Goal: Transaction & Acquisition: Purchase product/service

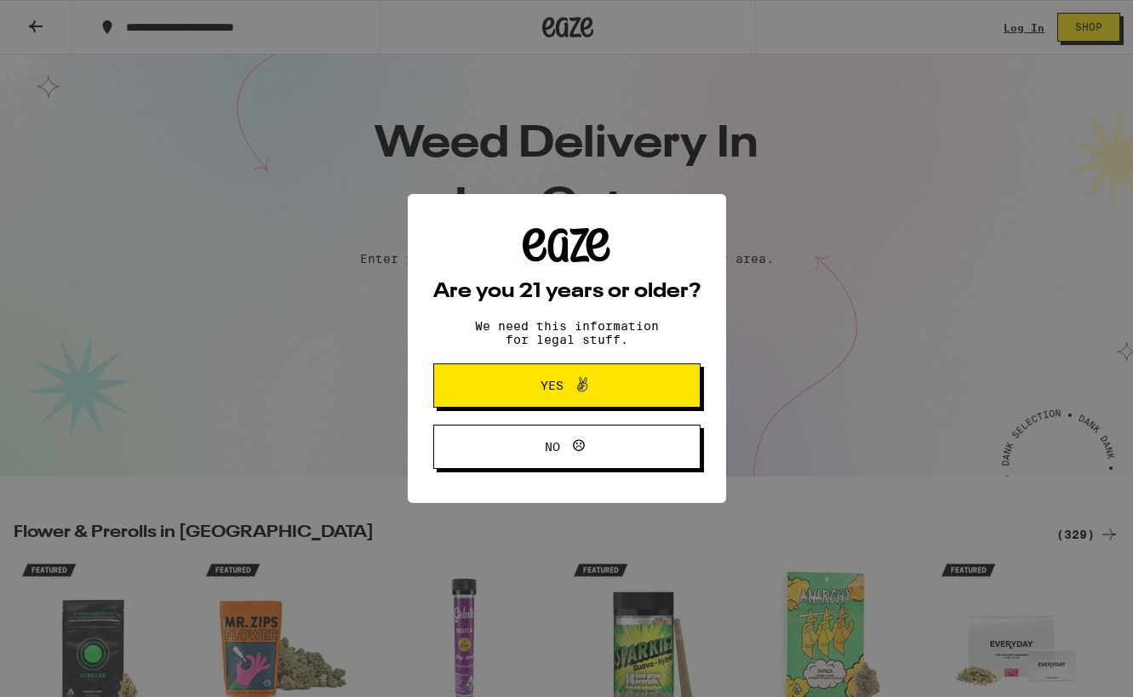
click at [557, 383] on span "Yes" at bounding box center [552, 386] width 23 height 12
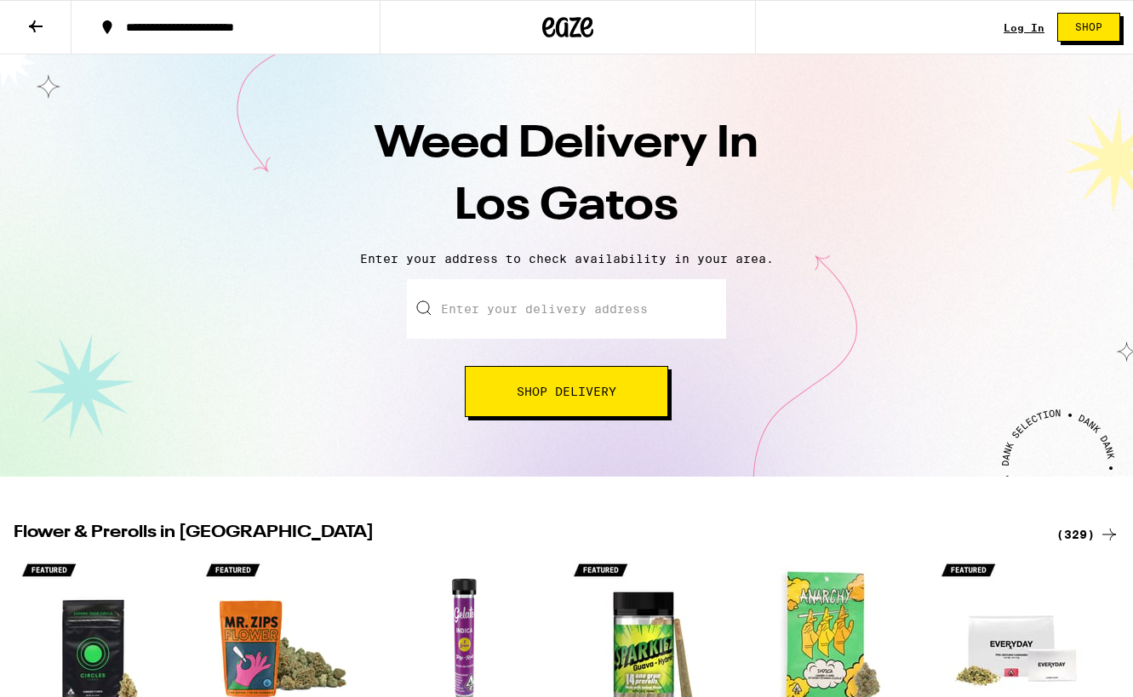
click at [554, 310] on input "Enter your delivery address" at bounding box center [566, 309] width 319 height 60
type input "[STREET_ADDRESS]"
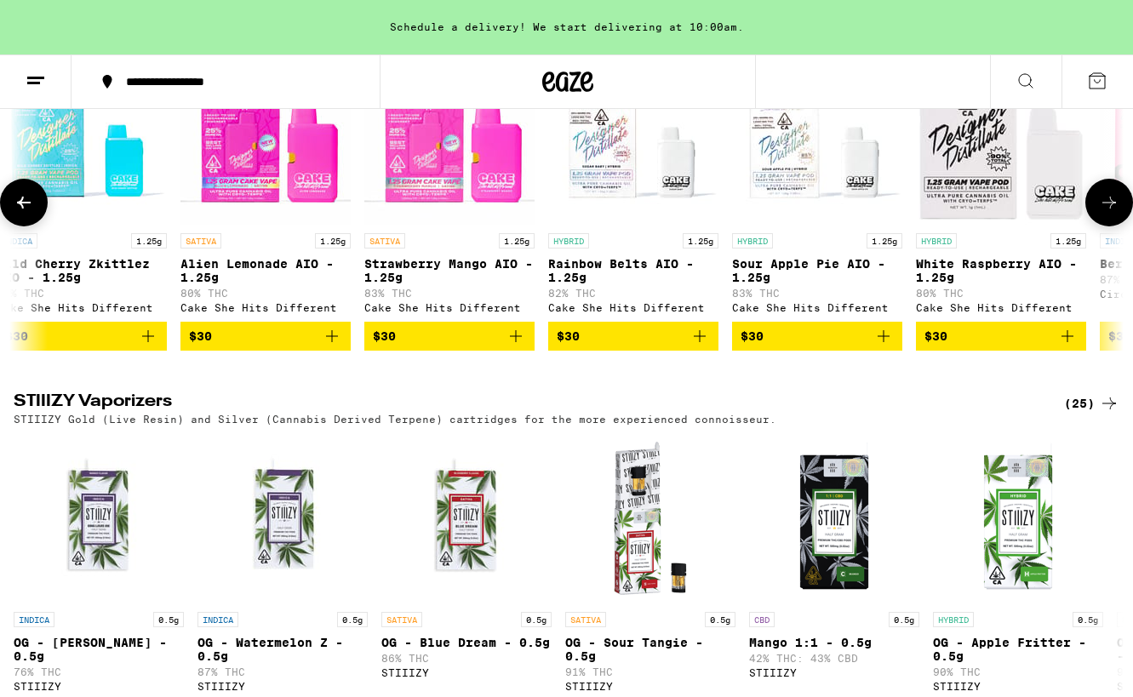
scroll to position [0, 3456]
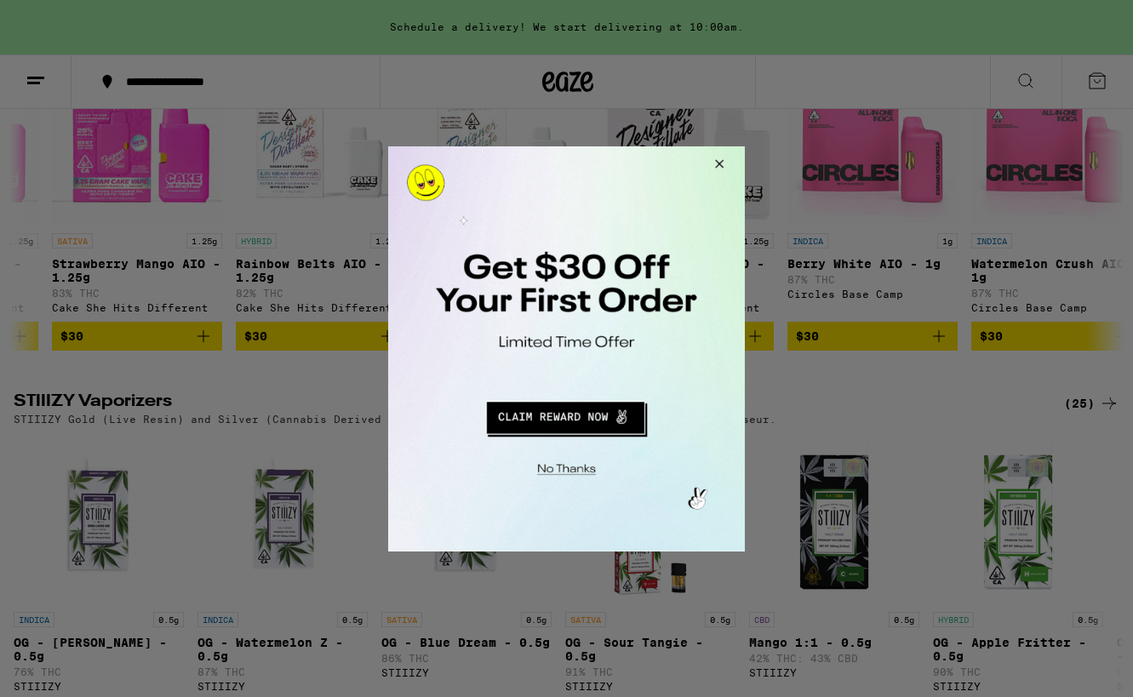
click at [590, 399] on button "Redirect to URL" at bounding box center [565, 414] width 296 height 41
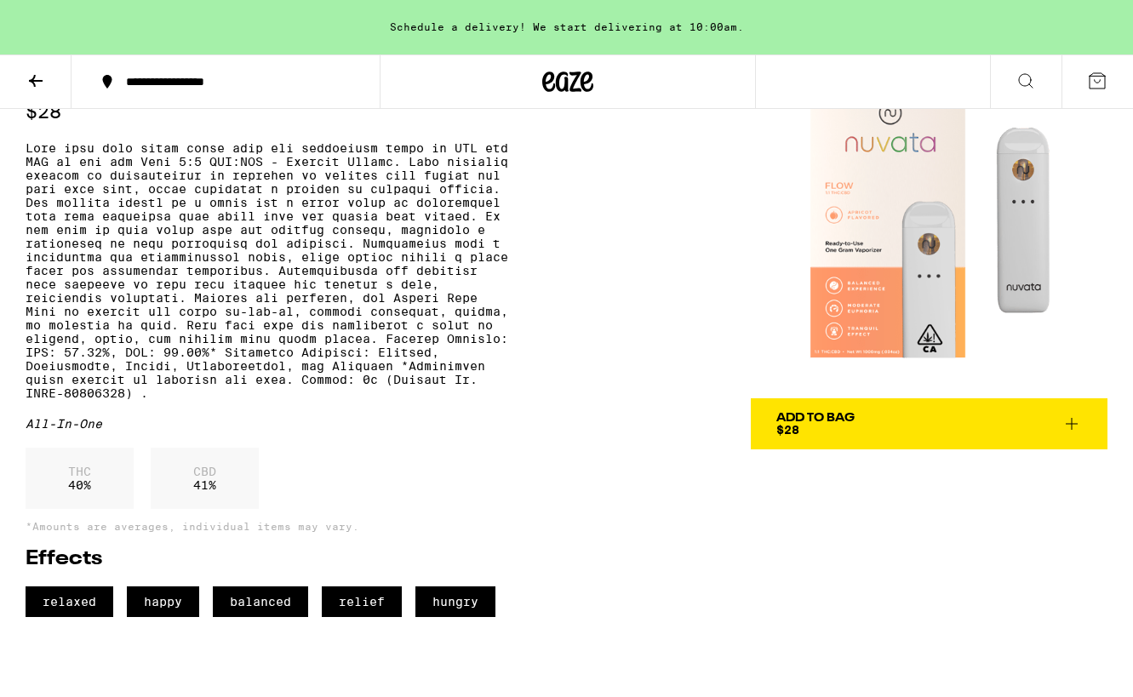
scroll to position [89, 0]
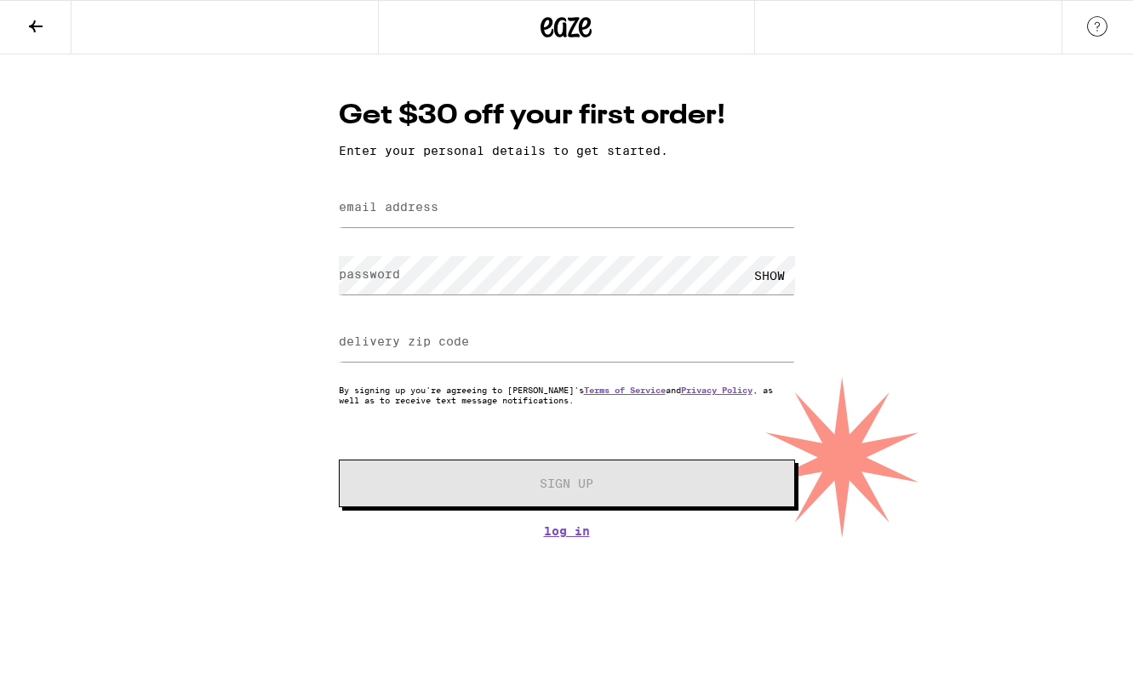
click at [35, 19] on icon at bounding box center [36, 26] width 20 height 20
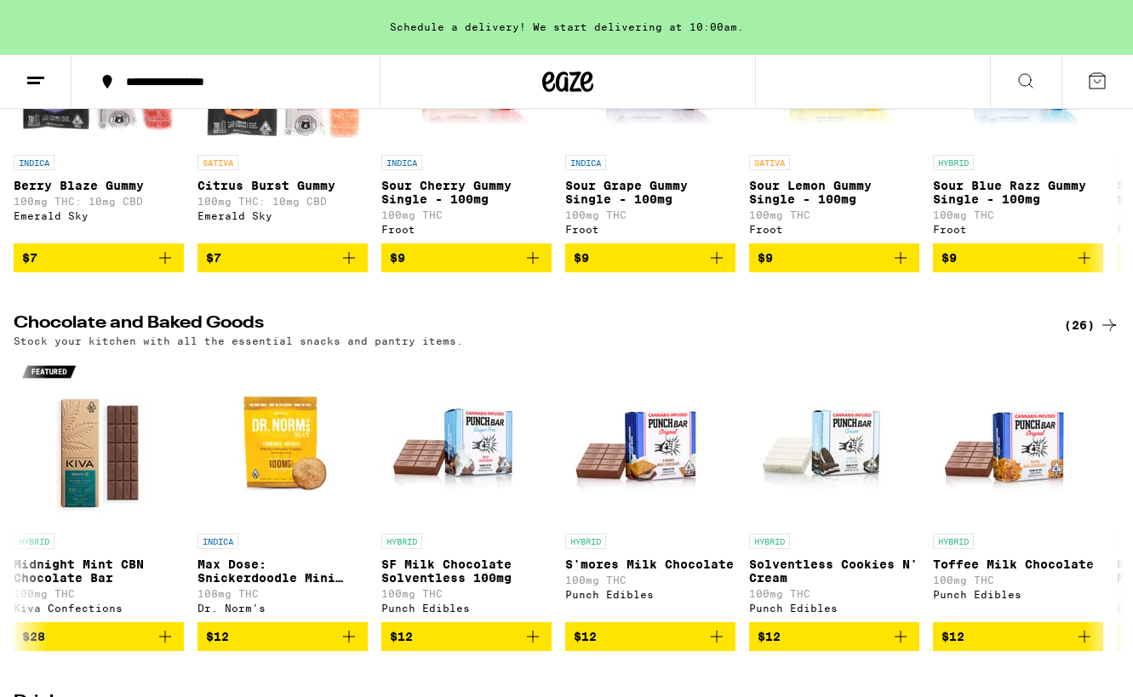
scroll to position [5199, 0]
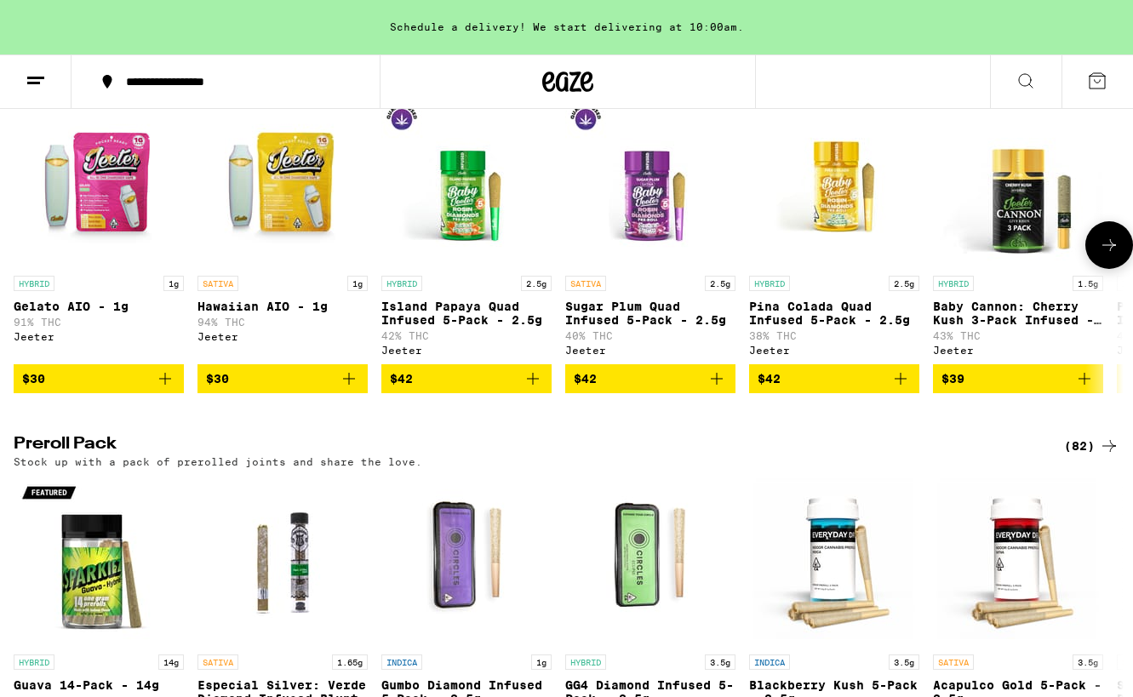
scroll to position [3903, 0]
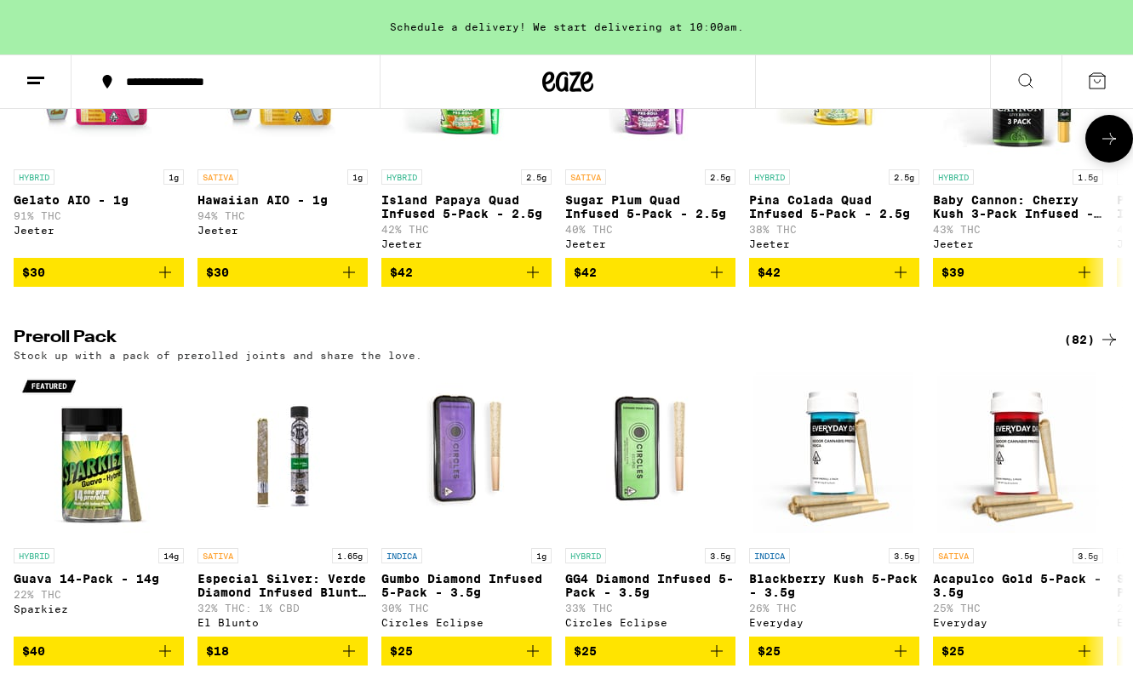
click at [452, 221] on p "Island Papaya Quad Infused 5-Pack - 2.5g" at bounding box center [466, 206] width 170 height 27
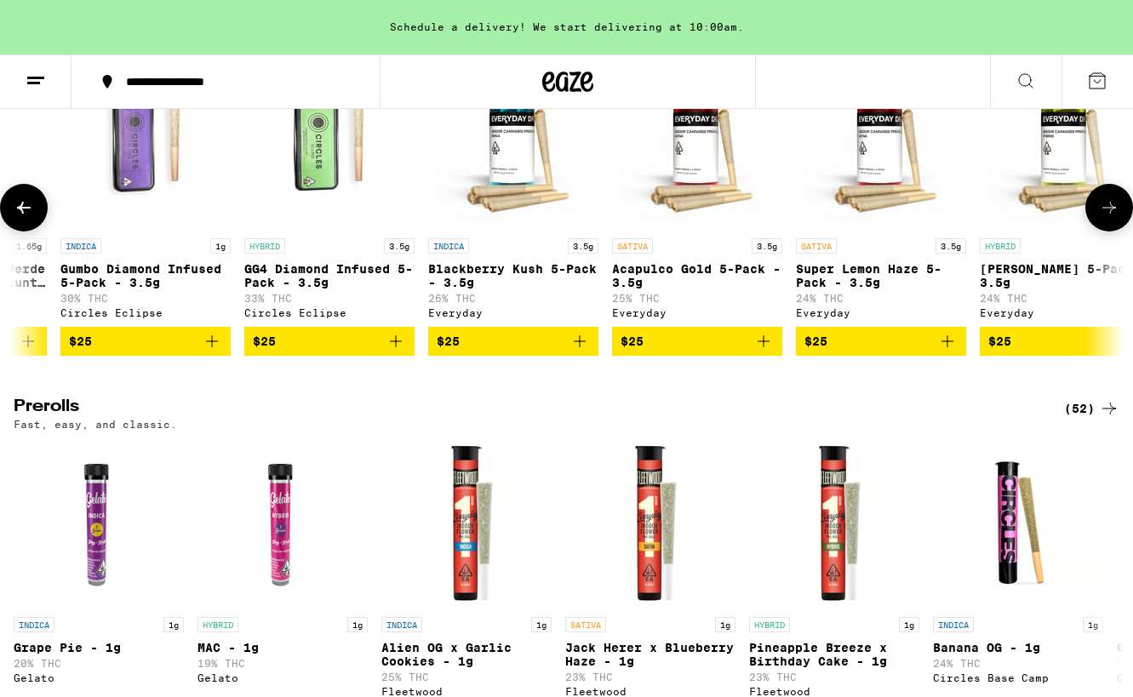
scroll to position [0, 326]
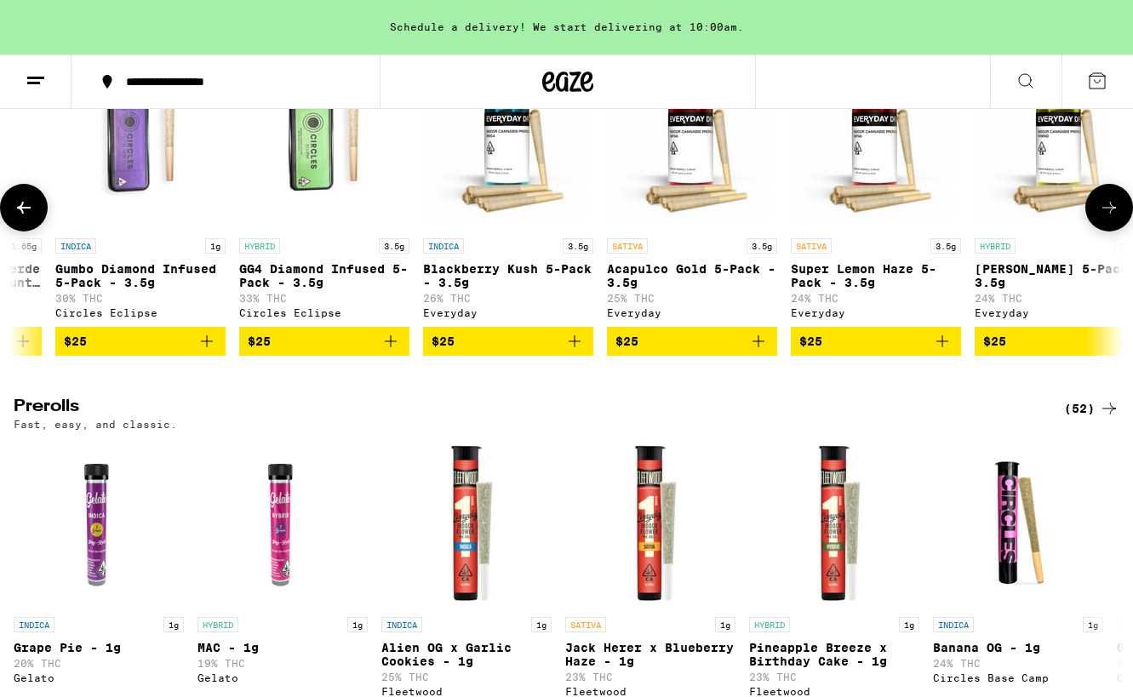
click at [503, 230] on img "Open page for Blackberry Kush 5-Pack - 3.5g from Everyday" at bounding box center [508, 145] width 170 height 170
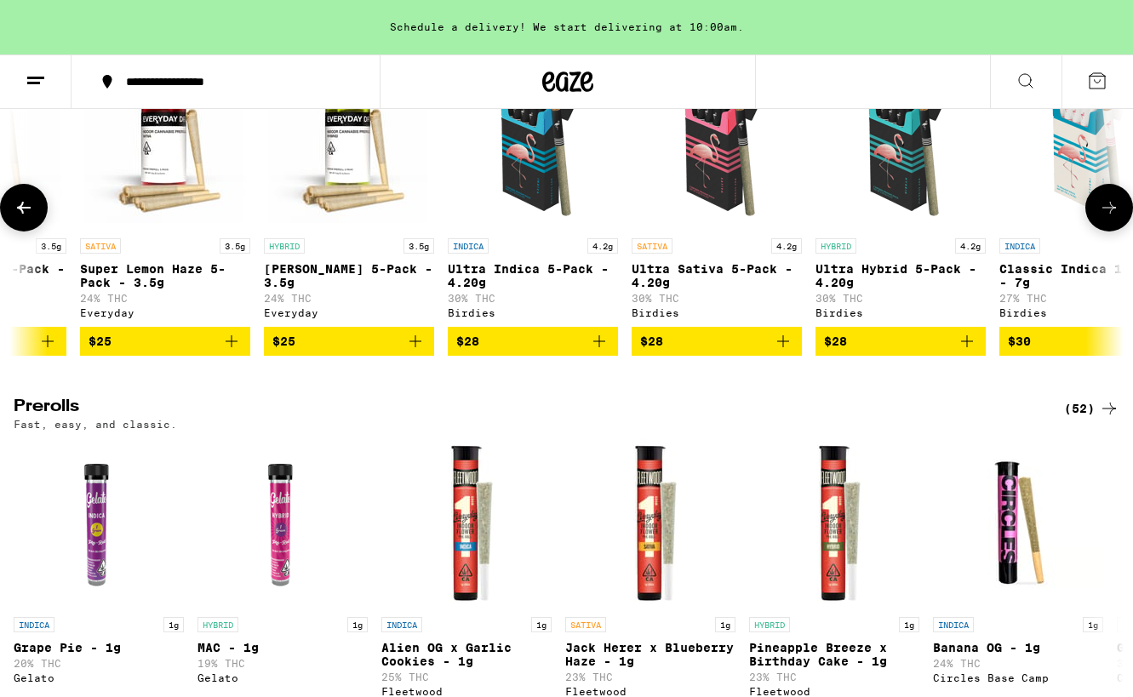
scroll to position [0, 1113]
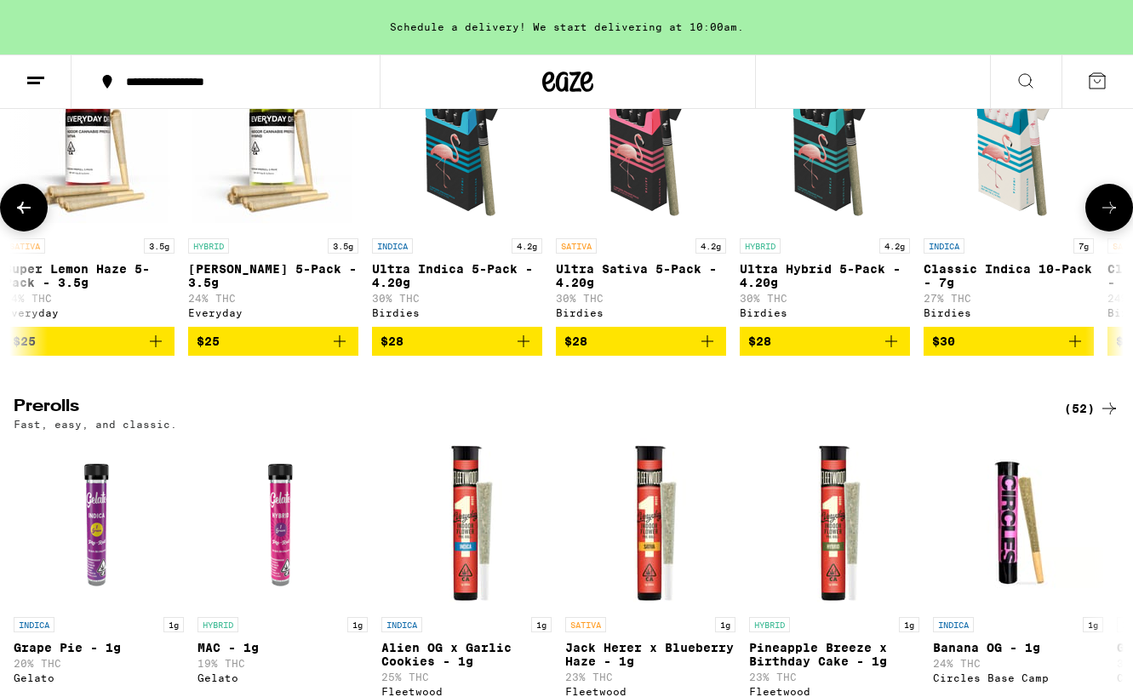
click at [637, 289] on p "Ultra Sativa 5-Pack - 4.20g" at bounding box center [641, 275] width 170 height 27
click at [583, 289] on p "Ultra Sativa 5-Pack - 4.20g" at bounding box center [641, 275] width 170 height 27
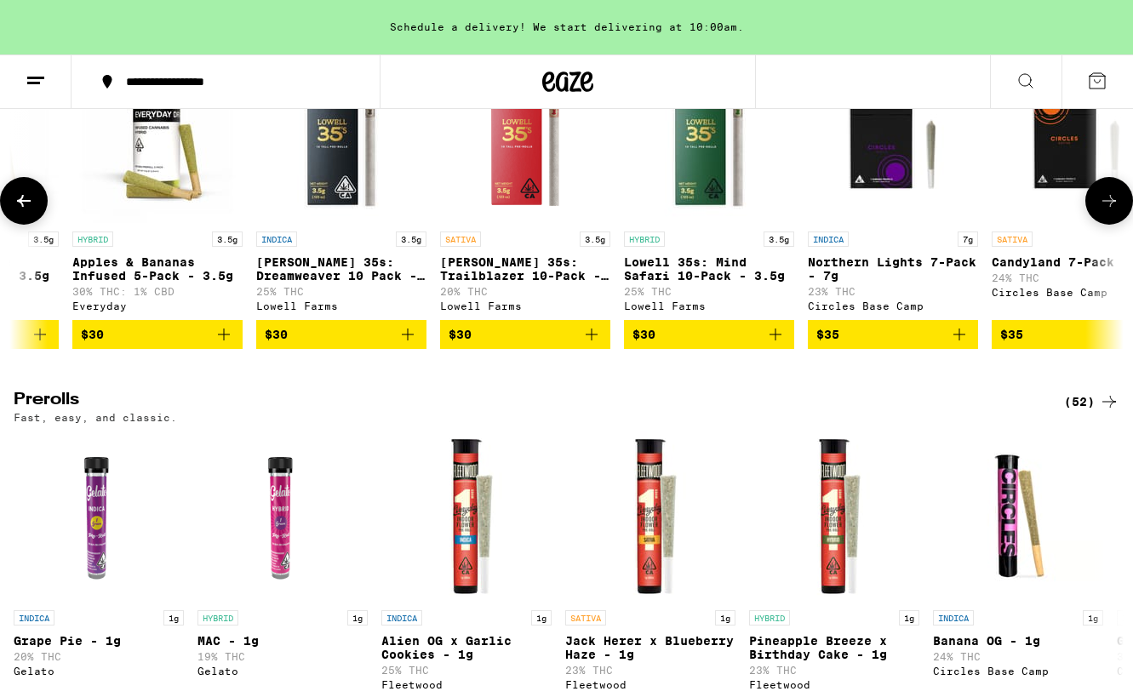
scroll to position [0, 3072]
